Goal: Navigation & Orientation: Find specific page/section

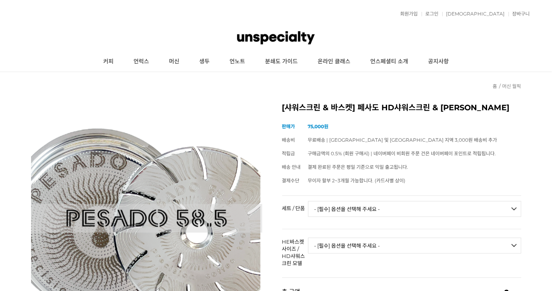
click at [506, 87] on link "머신 월픽" at bounding box center [512, 86] width 19 height 6
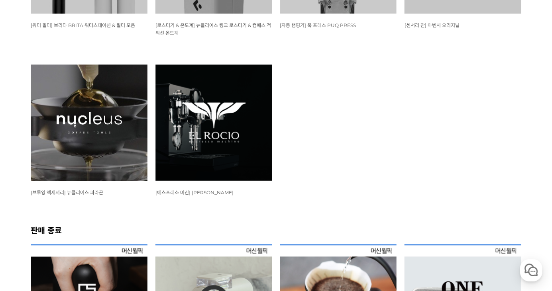
scroll to position [956, 0]
